Goal: Navigation & Orientation: Find specific page/section

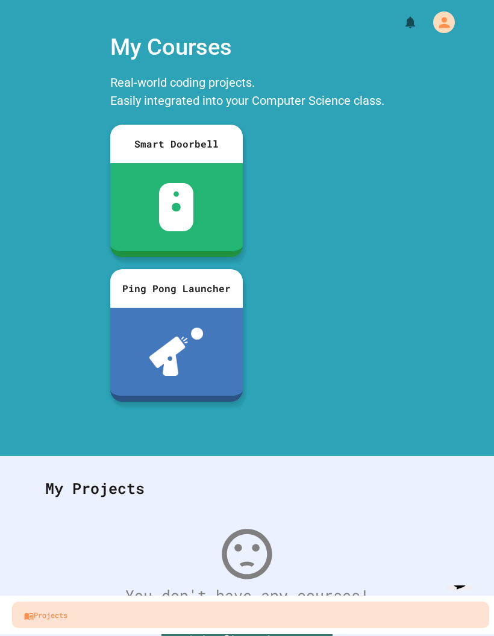
click at [441, 32] on div "My Account" at bounding box center [444, 22] width 22 height 22
click at [23, 635] on div at bounding box center [247, 636] width 494 height 0
click at [405, 249] on div "My Courses Real-world coding projects. Easily integrated into your Computer Sci…" at bounding box center [247, 234] width 494 height 420
click at [413, 240] on div "My Courses Real-world coding projects. Easily integrated into your Computer Sci…" at bounding box center [247, 234] width 494 height 420
click at [52, 262] on div "My Courses Real-world coding projects. Easily integrated into your Computer Sci…" at bounding box center [247, 234] width 494 height 420
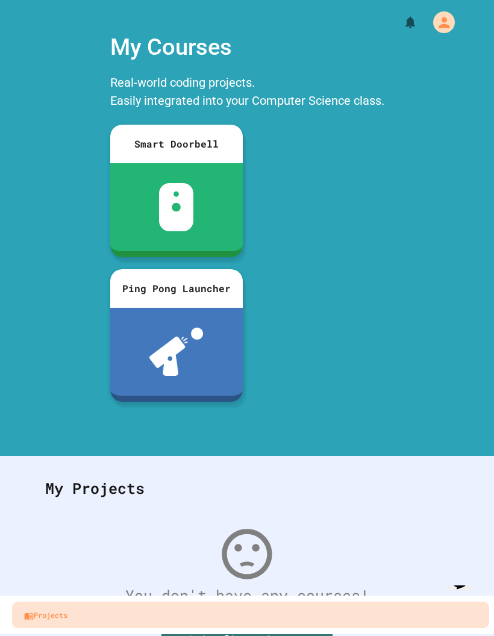
click at [40, 246] on div "My Courses Real-world coding projects. Easily integrated into your Computer Sci…" at bounding box center [247, 234] width 494 height 420
click at [406, 229] on div "My Courses Real-world coding projects. Easily integrated into your Computer Sci…" at bounding box center [247, 234] width 494 height 420
click at [37, 246] on div "My Courses Real-world coding projects. Easily integrated into your Computer Sci…" at bounding box center [247, 234] width 494 height 420
click at [405, 246] on div "My Courses Real-world coding projects. Easily integrated into your Computer Sci…" at bounding box center [247, 234] width 494 height 420
click at [31, 240] on div "My Courses Real-world coding projects. Easily integrated into your Computer Sci…" at bounding box center [247, 234] width 494 height 420
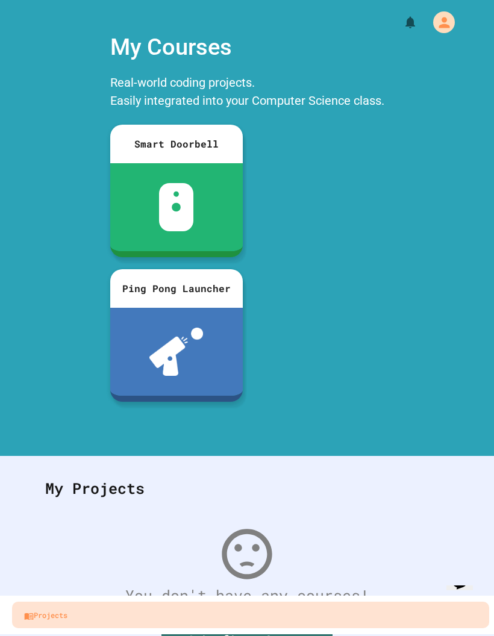
click at [411, 234] on div "My Courses Real-world coding projects. Easily integrated into your Computer Sci…" at bounding box center [247, 234] width 494 height 420
click at [46, 268] on div "My Courses Real-world coding projects. Easily integrated into your Computer Sci…" at bounding box center [247, 234] width 494 height 420
